Goal: Task Accomplishment & Management: Use online tool/utility

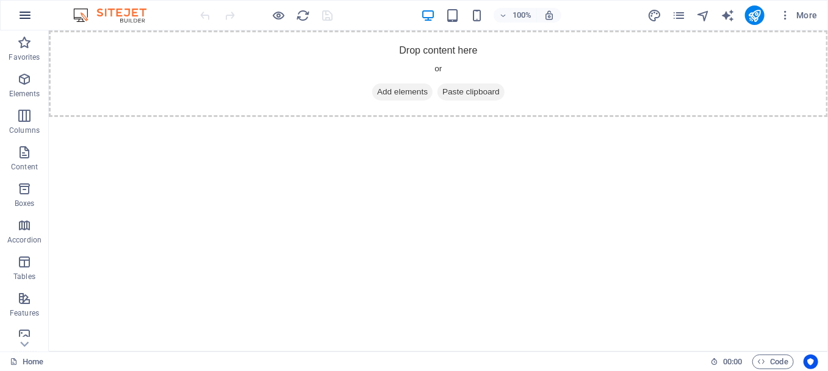
click at [23, 10] on icon "button" at bounding box center [25, 15] width 15 height 15
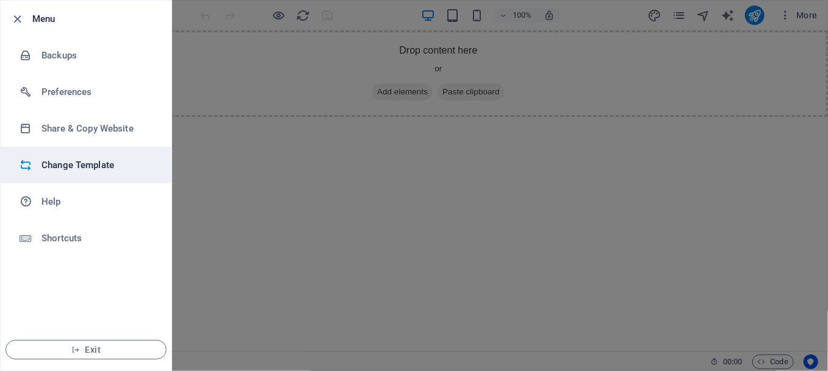
click at [68, 165] on h6 "Change Template" at bounding box center [97, 165] width 113 height 15
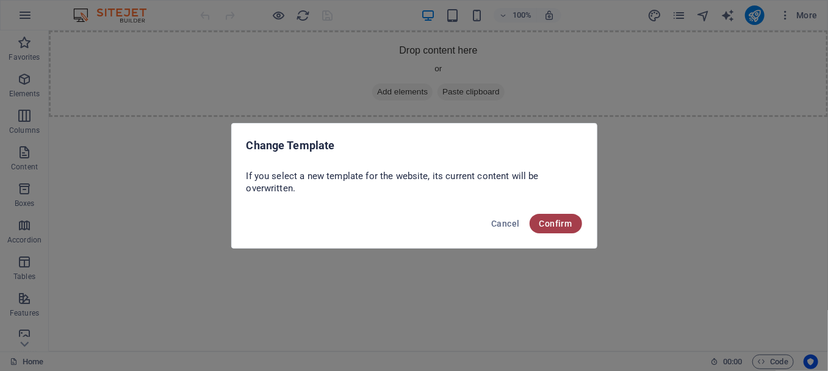
click at [562, 224] on span "Confirm" at bounding box center [555, 224] width 33 height 10
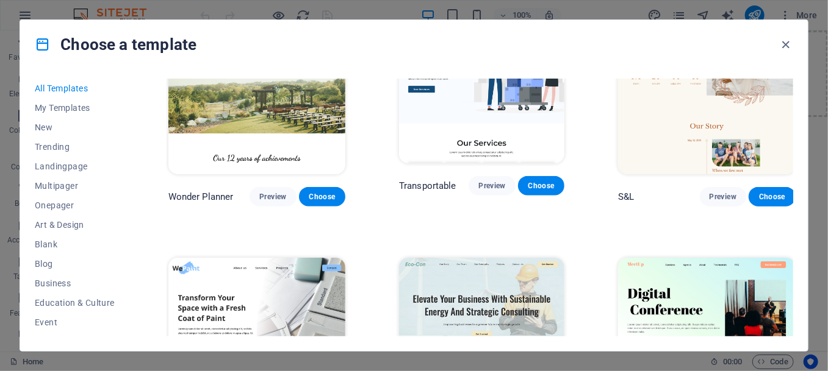
scroll to position [620, 0]
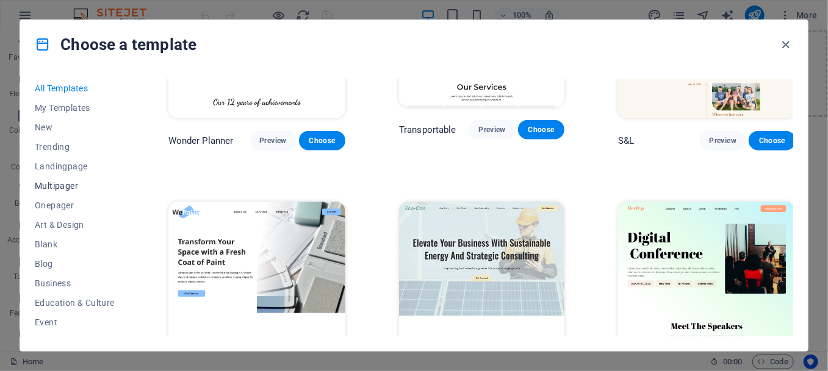
click at [52, 185] on span "Multipager" at bounding box center [75, 186] width 80 height 10
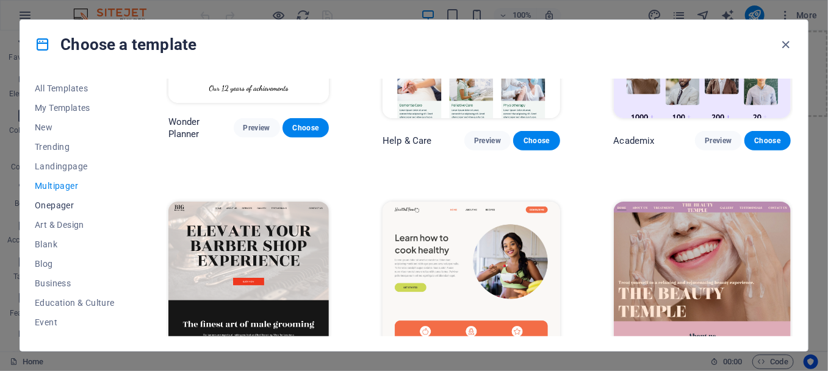
click at [54, 201] on span "Onepager" at bounding box center [75, 206] width 80 height 10
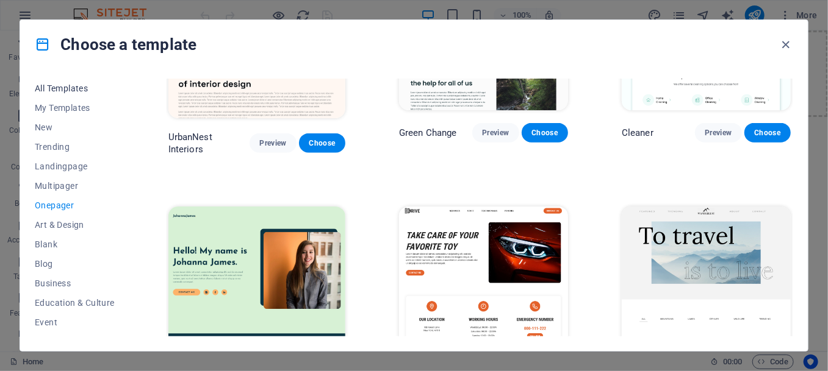
click at [57, 88] on span "All Templates" at bounding box center [75, 89] width 80 height 10
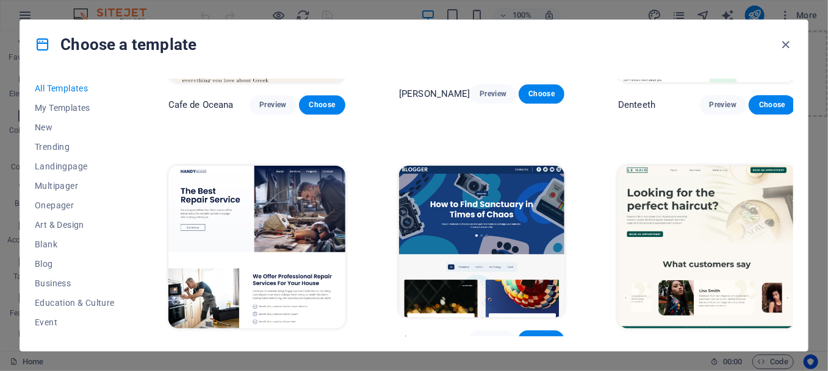
scroll to position [3487, 0]
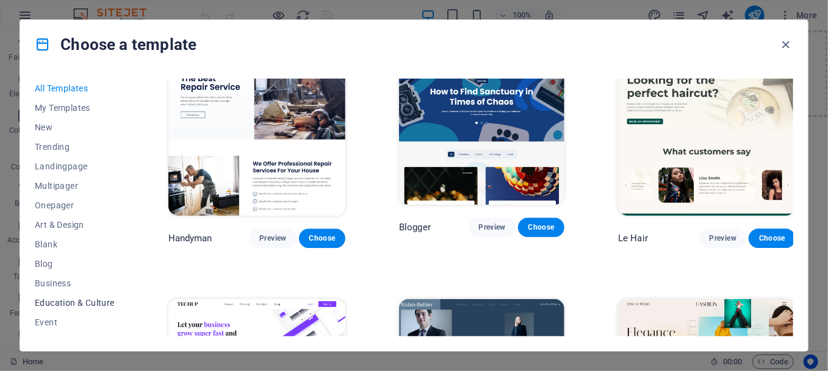
click at [90, 298] on span "Education & Culture" at bounding box center [75, 303] width 80 height 10
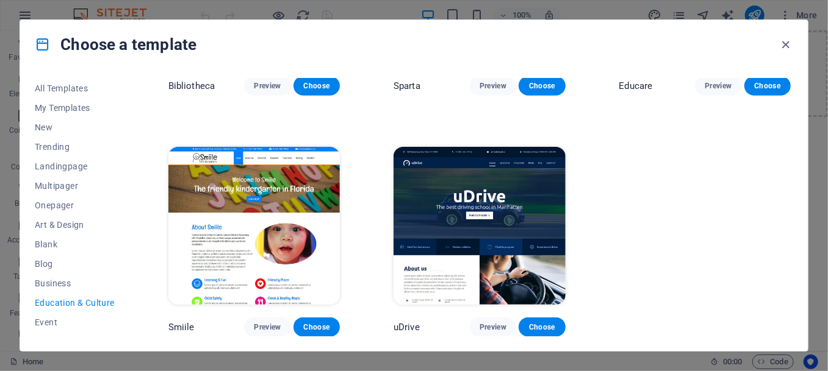
click at [464, 202] on img at bounding box center [478, 226] width 171 height 158
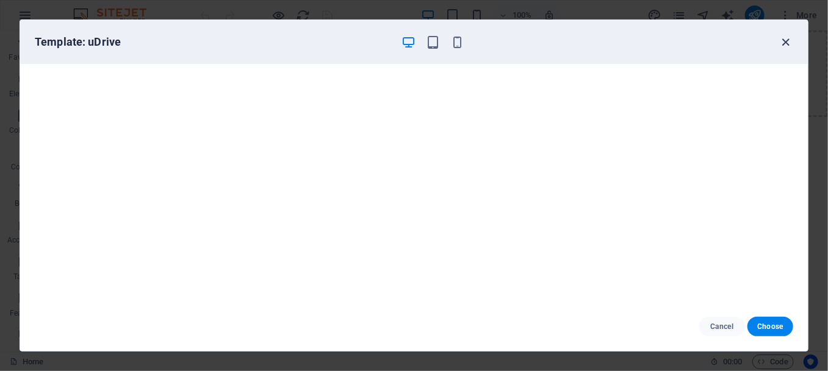
click at [785, 38] on icon "button" at bounding box center [786, 42] width 14 height 14
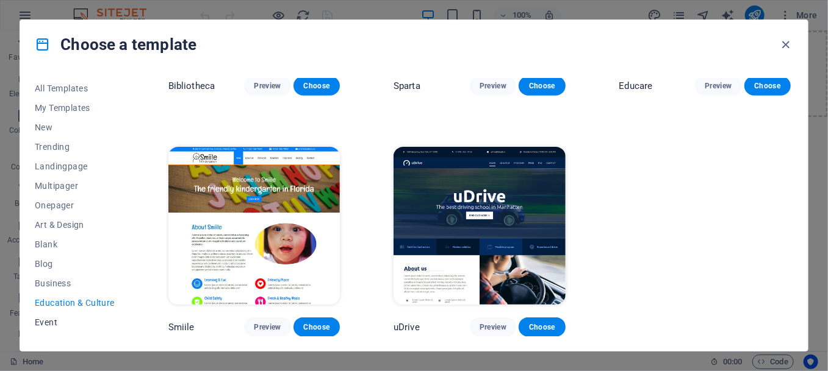
click at [46, 321] on span "Event" at bounding box center [75, 323] width 80 height 10
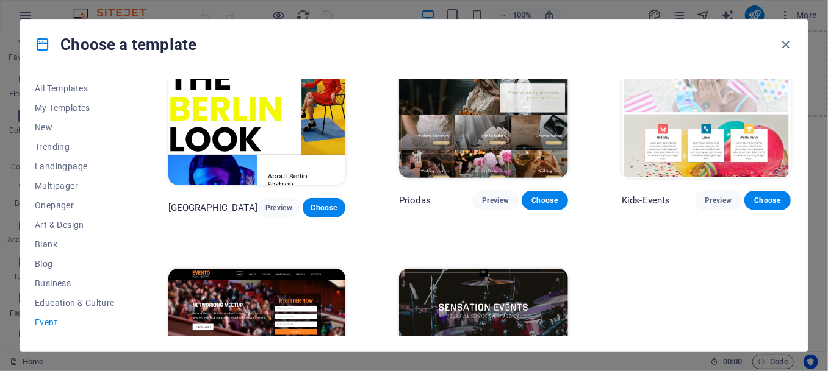
scroll to position [418, 0]
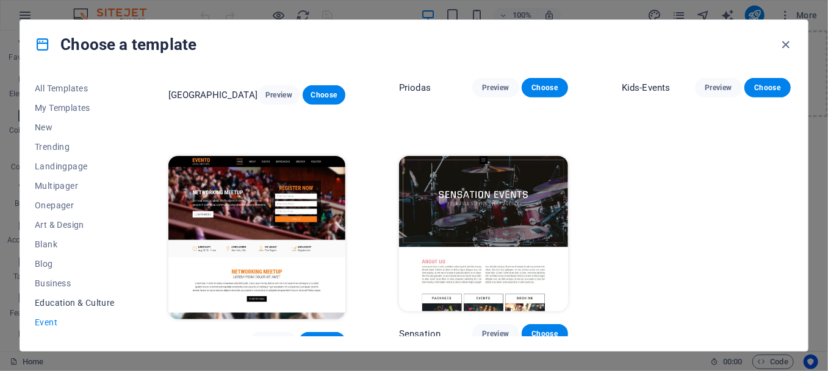
click at [76, 304] on span "Education & Culture" at bounding box center [75, 303] width 80 height 10
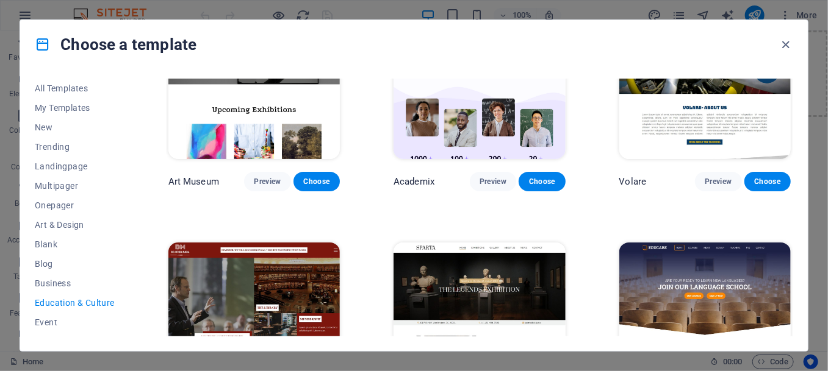
scroll to position [0, 0]
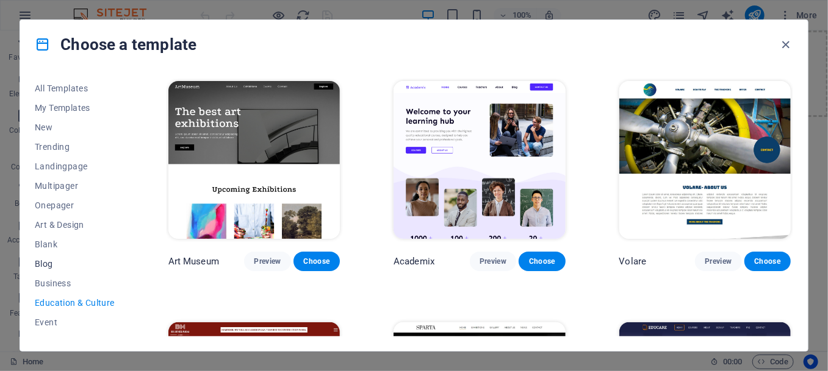
click at [43, 262] on span "Blog" at bounding box center [75, 264] width 80 height 10
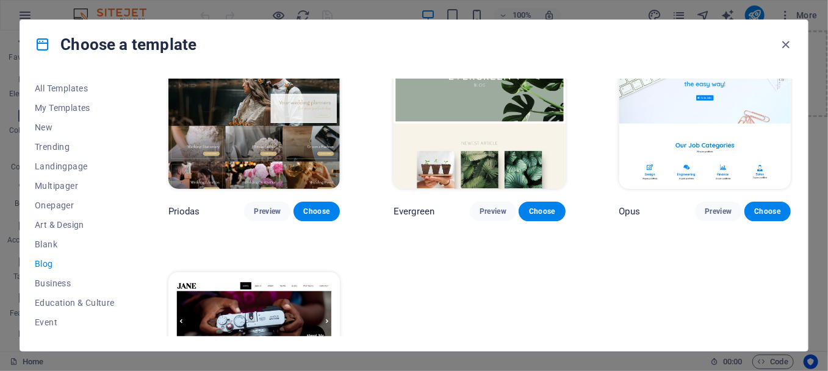
scroll to position [1874, 0]
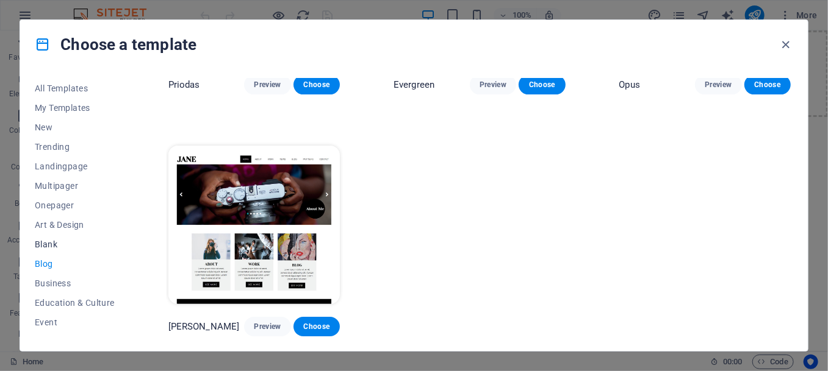
click at [46, 244] on span "Blank" at bounding box center [75, 245] width 80 height 10
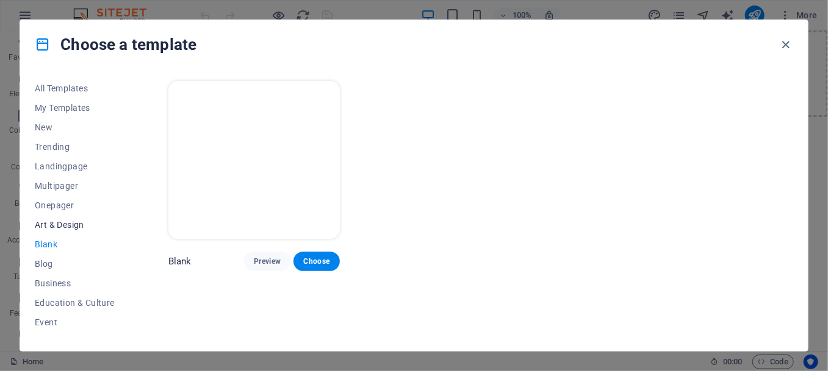
click at [53, 222] on span "Art & Design" at bounding box center [75, 225] width 80 height 10
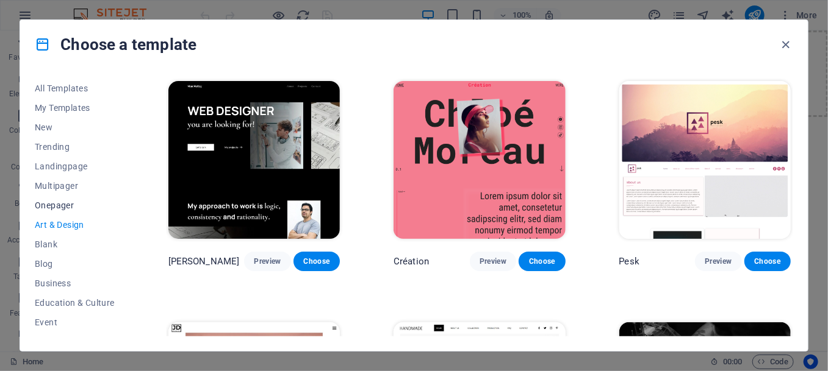
click at [57, 208] on span "Onepager" at bounding box center [75, 206] width 80 height 10
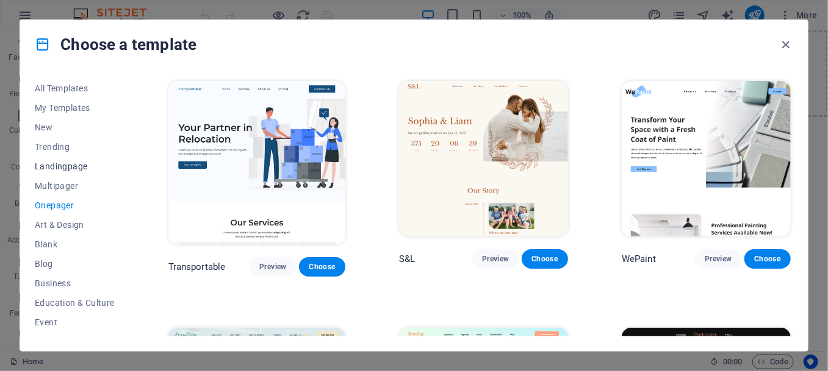
click at [70, 165] on span "Landingpage" at bounding box center [75, 167] width 80 height 10
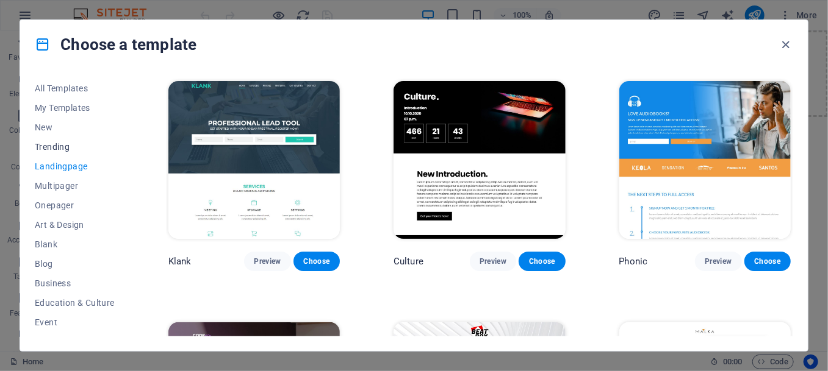
click at [63, 144] on span "Trending" at bounding box center [75, 147] width 80 height 10
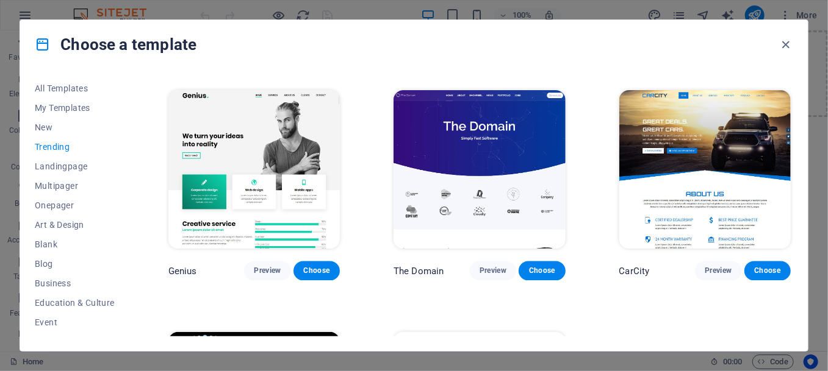
scroll to position [1143, 0]
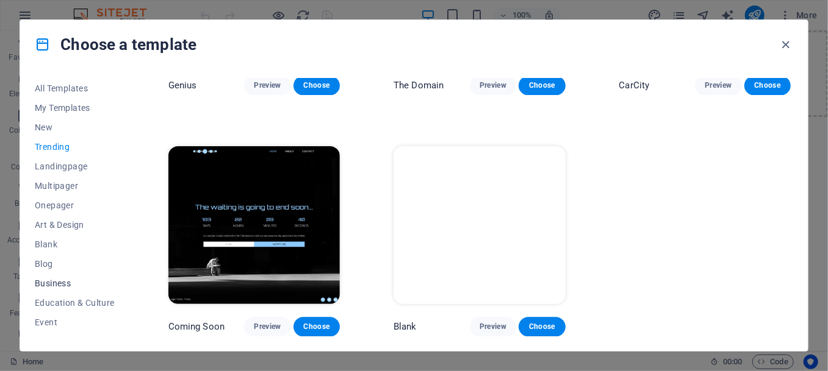
click at [48, 287] on span "Business" at bounding box center [75, 284] width 80 height 10
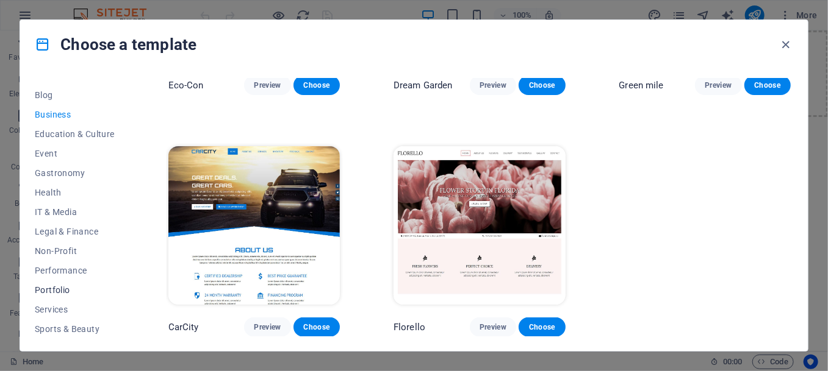
scroll to position [229, 0]
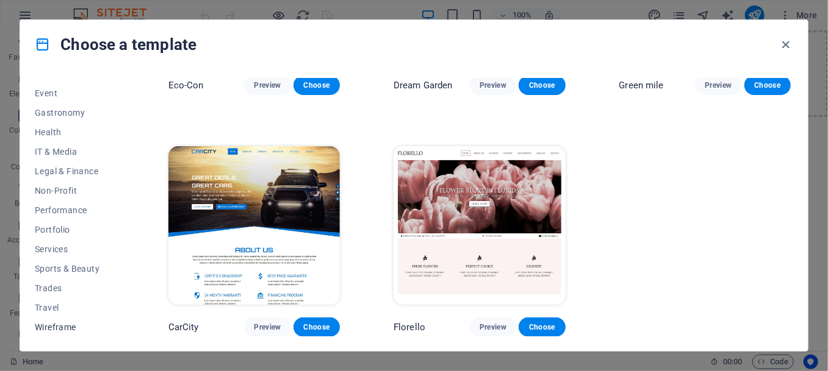
click at [61, 329] on span "Wireframe" at bounding box center [75, 328] width 80 height 10
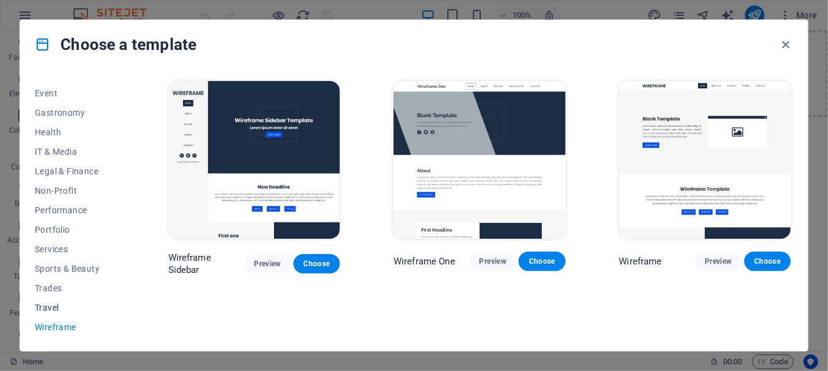
click at [43, 305] on span "Travel" at bounding box center [75, 308] width 80 height 10
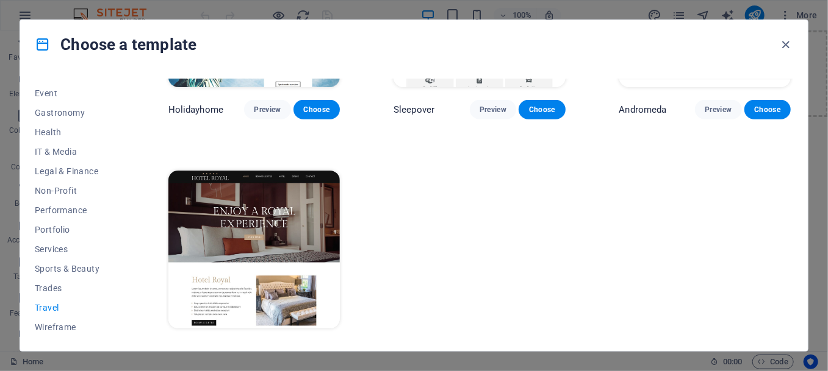
scroll to position [418, 0]
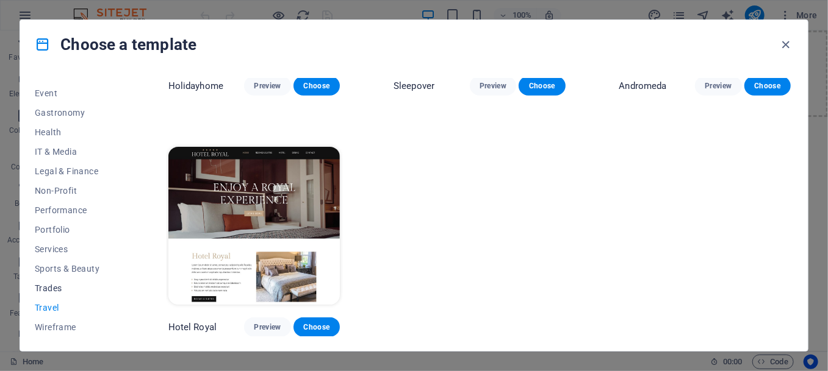
click at [48, 288] on span "Trades" at bounding box center [75, 289] width 80 height 10
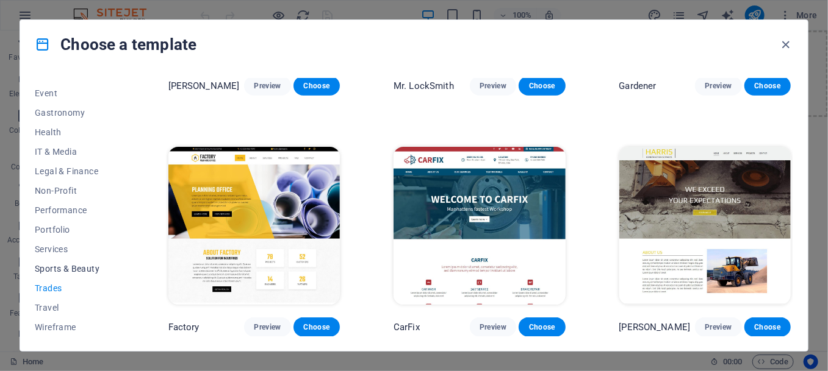
click at [74, 270] on span "Sports & Beauty" at bounding box center [75, 269] width 80 height 10
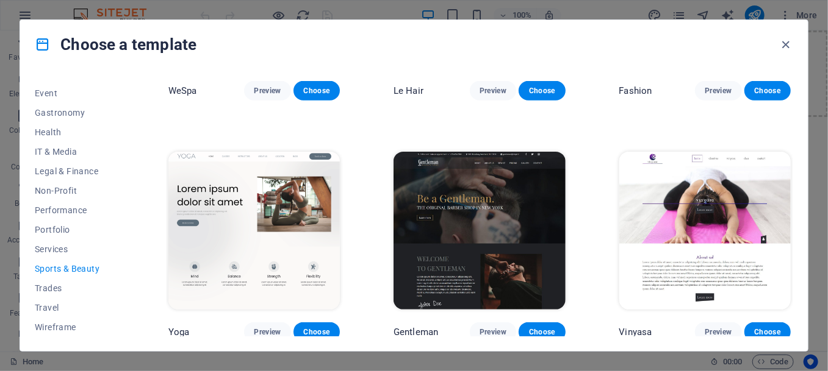
scroll to position [418, 0]
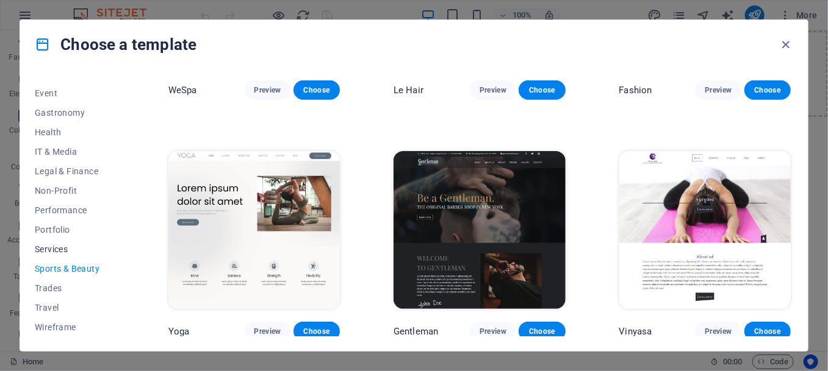
click at [54, 249] on span "Services" at bounding box center [75, 250] width 80 height 10
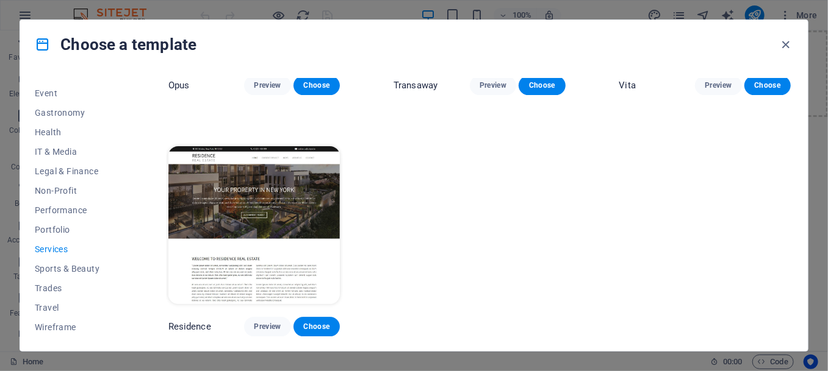
scroll to position [1412, 0]
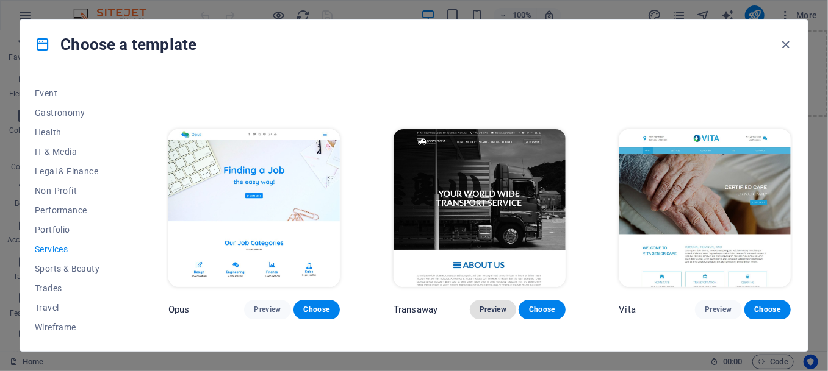
click at [487, 310] on span "Preview" at bounding box center [492, 310] width 27 height 10
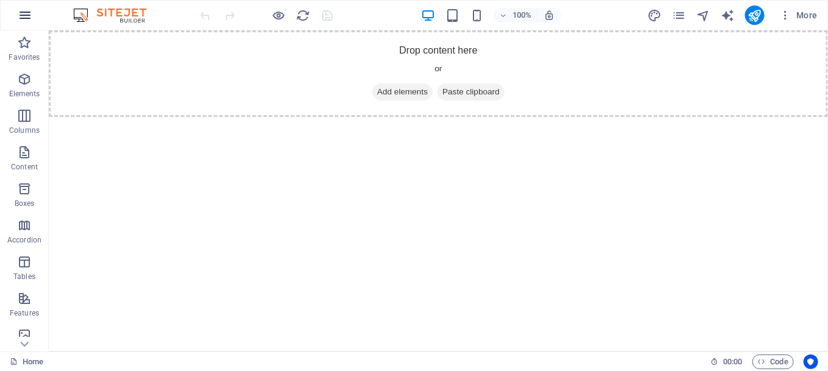
click at [29, 5] on button "button" at bounding box center [24, 15] width 29 height 29
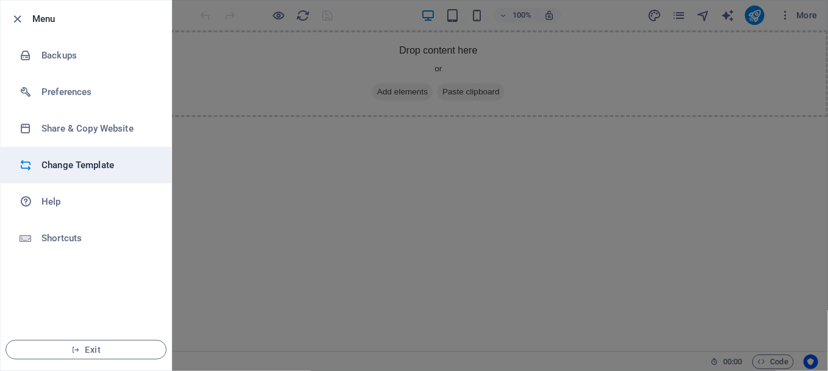
click at [64, 161] on h6 "Change Template" at bounding box center [97, 165] width 113 height 15
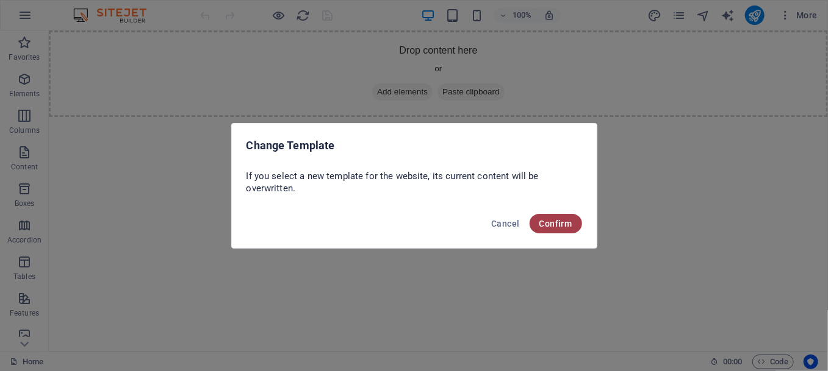
click at [549, 226] on span "Confirm" at bounding box center [555, 224] width 33 height 10
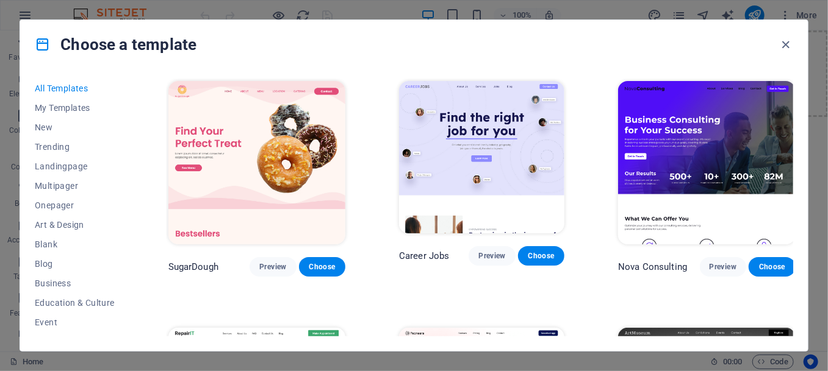
click at [66, 87] on span "All Templates" at bounding box center [75, 89] width 80 height 10
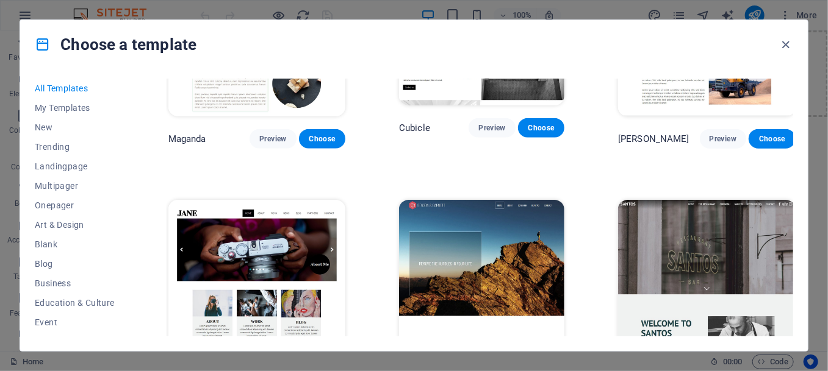
scroll to position [10875, 0]
